Goal: Use online tool/utility: Utilize a website feature to perform a specific function

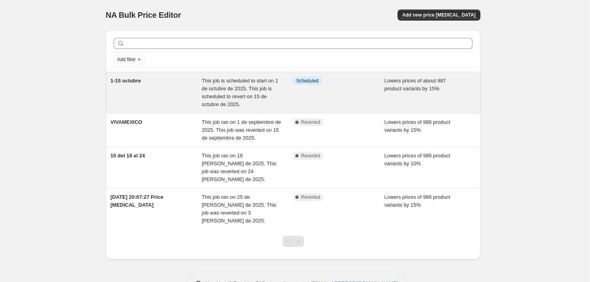
click at [324, 101] on div "Info Scheduled" at bounding box center [339, 93] width 92 height 32
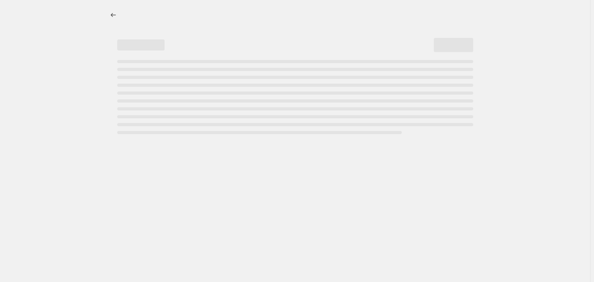
select select "percentage"
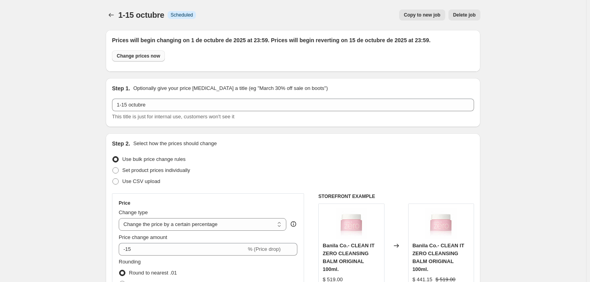
click at [154, 59] on span "Change prices now" at bounding box center [138, 56] width 43 height 6
radio input "true"
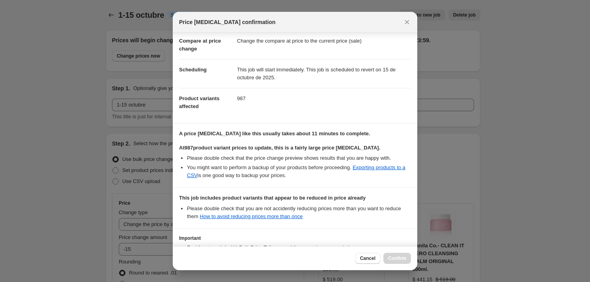
scroll to position [101, 0]
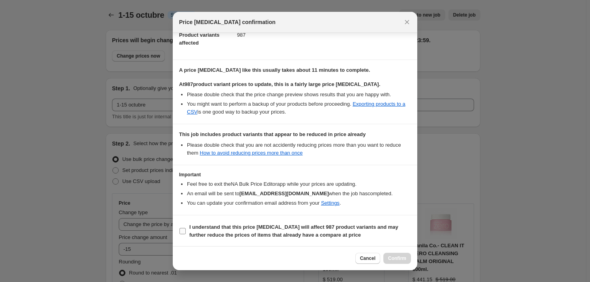
click at [184, 232] on input "I understand that this price change job will affect 987 product variants and ma…" at bounding box center [183, 231] width 6 height 6
checkbox input "true"
click at [404, 260] on span "Confirm" at bounding box center [397, 258] width 18 height 6
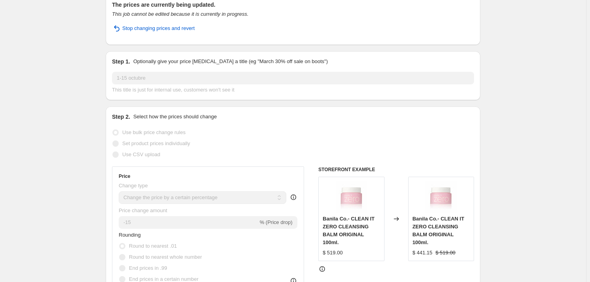
scroll to position [0, 0]
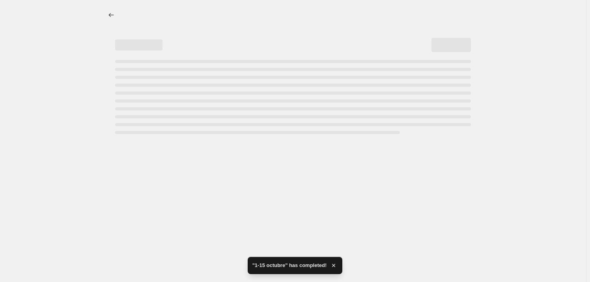
select select "percentage"
